Goal: Check status: Check status

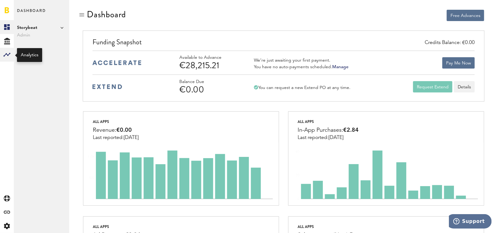
click at [10, 53] on rect at bounding box center [7, 55] width 8 height 8
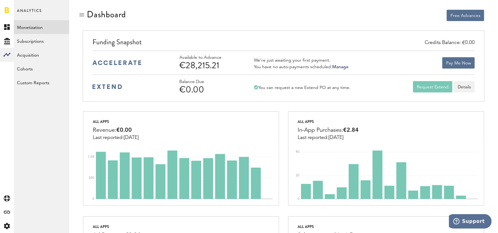
click at [38, 20] on link "Monetization" at bounding box center [41, 27] width 55 height 14
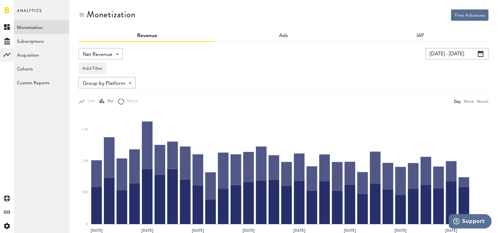
click at [429, 56] on input "[DATE] - [DATE]" at bounding box center [457, 53] width 63 height 11
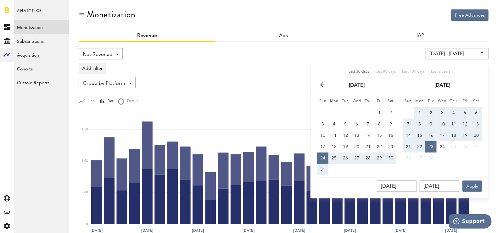
drag, startPoint x: 422, startPoint y: 111, endPoint x: 434, endPoint y: 124, distance: 18.5
click at [421, 111] on button "1" at bounding box center [419, 112] width 11 height 11
type input "[DATE] - [DATE]"
type input "[DATE]"
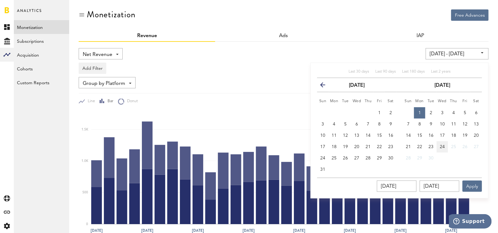
click at [446, 149] on button "24" at bounding box center [442, 146] width 11 height 11
type input "[DATE] - [DATE]"
type input "[DATE]"
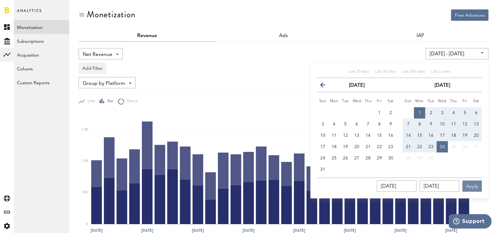
click at [470, 185] on button "Apply" at bounding box center [473, 186] width 20 height 11
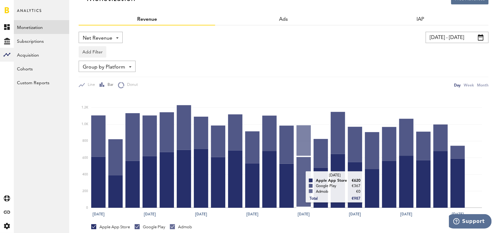
scroll to position [56, 0]
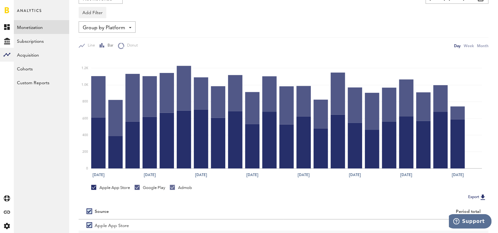
click at [42, 27] on link "Monetization" at bounding box center [41, 27] width 55 height 14
